Goal: Transaction & Acquisition: Purchase product/service

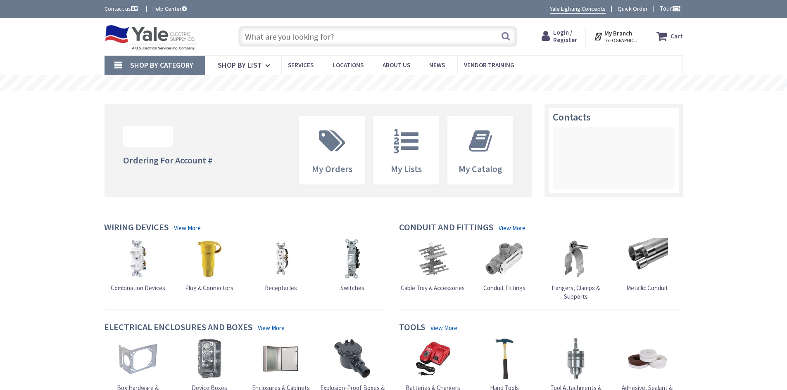
click at [316, 35] on input "text" at bounding box center [377, 36] width 279 height 21
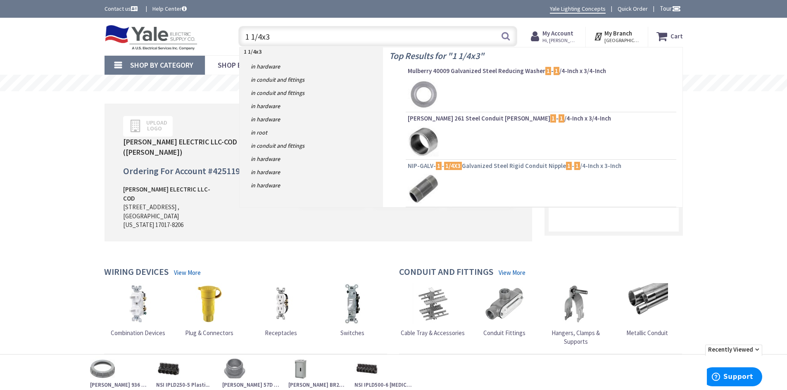
type input "1 1/4x3"
click at [492, 169] on span "NIP-GALV- 1 - 1/4X3 Galvanized Steel Rigid Conduit Nipple 1 - 1 /4-Inch x 3-Inch" at bounding box center [541, 166] width 266 height 8
